Goal: Information Seeking & Learning: Learn about a topic

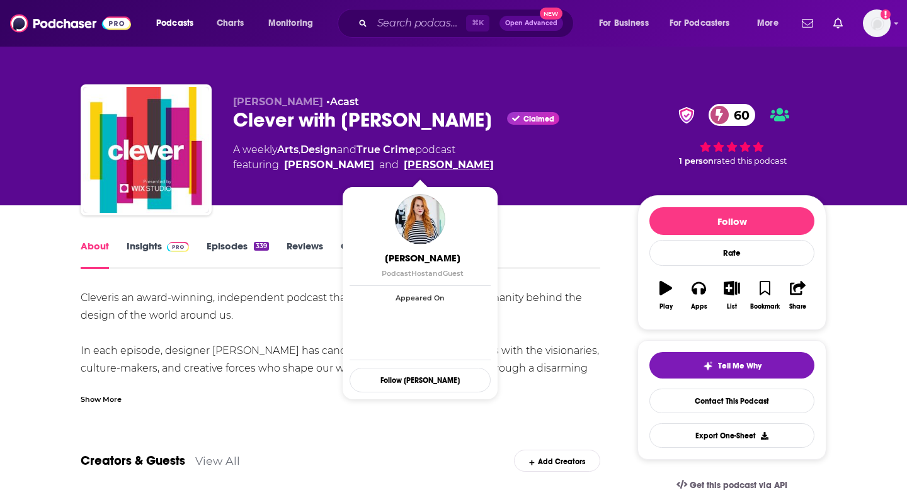
click at [423, 162] on link "[PERSON_NAME]" at bounding box center [449, 164] width 90 height 15
